Goal: Check status: Check status

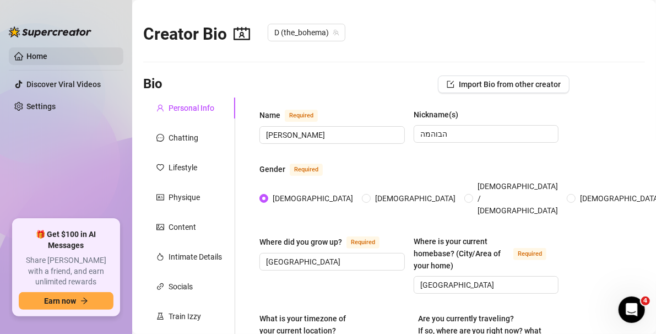
click at [47, 55] on link "Home" at bounding box center [36, 56] width 21 height 9
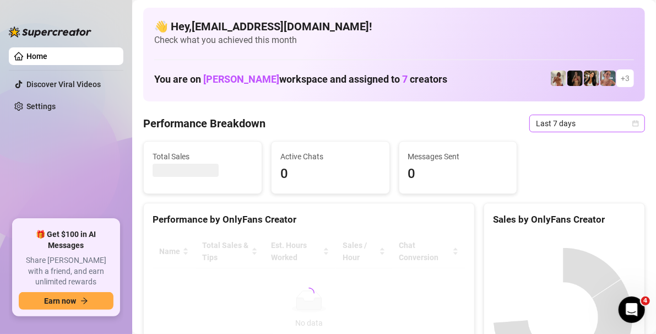
click at [633, 119] on div "Last 7 days" at bounding box center [587, 124] width 116 height 18
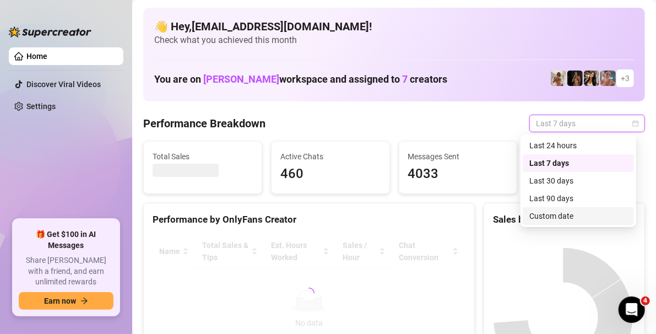
click at [554, 215] on div "Custom date" at bounding box center [578, 216] width 98 height 12
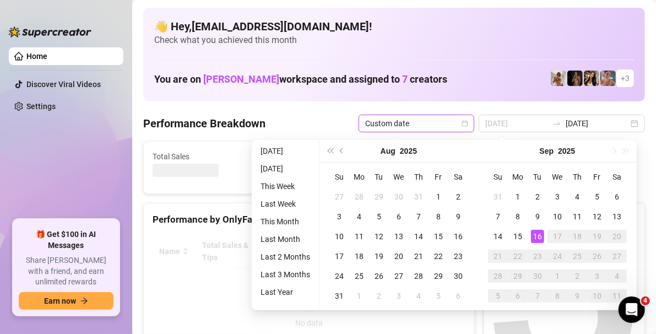
click at [537, 236] on div "16" at bounding box center [537, 236] width 13 height 13
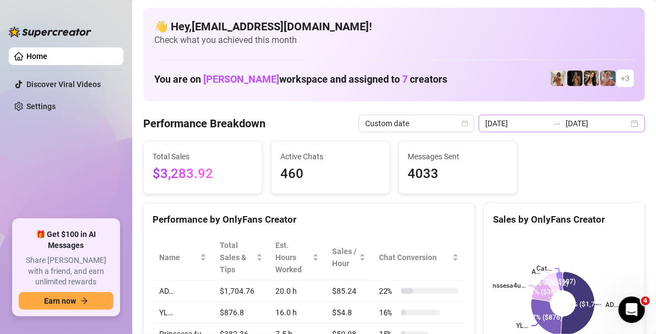
click at [623, 126] on div "[DATE] [DATE]" at bounding box center [562, 124] width 166 height 18
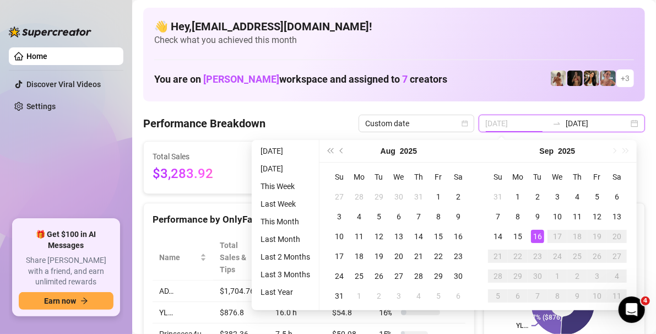
type input "[DATE]"
click at [539, 239] on div "16" at bounding box center [537, 236] width 13 height 13
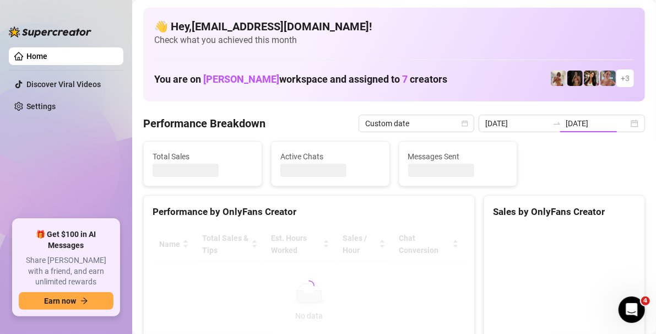
type input "[DATE]"
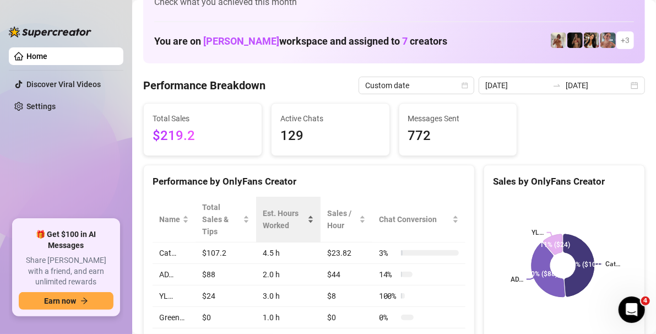
scroll to position [55, 0]
